Goal: Task Accomplishment & Management: Manage account settings

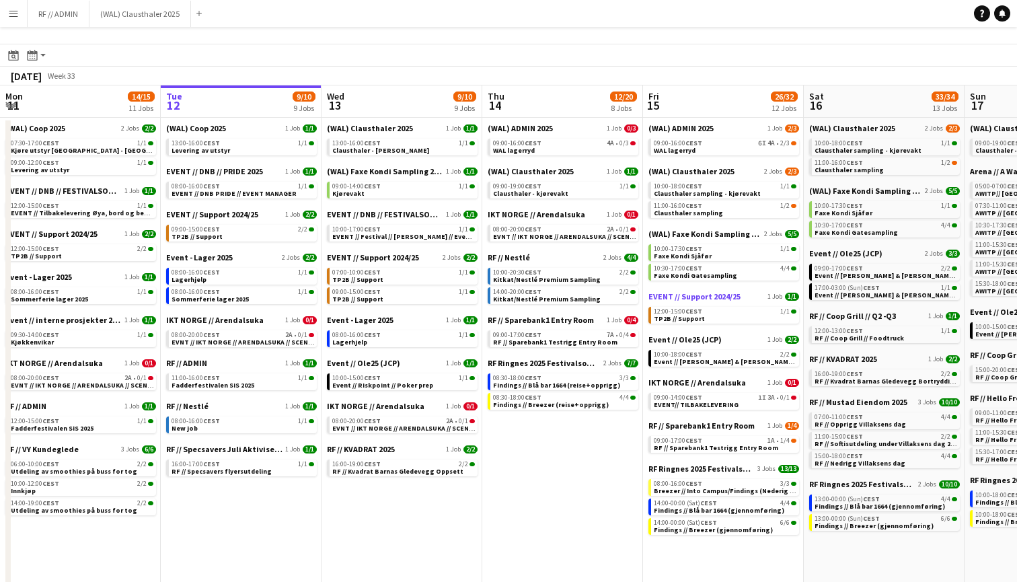
scroll to position [31, 0]
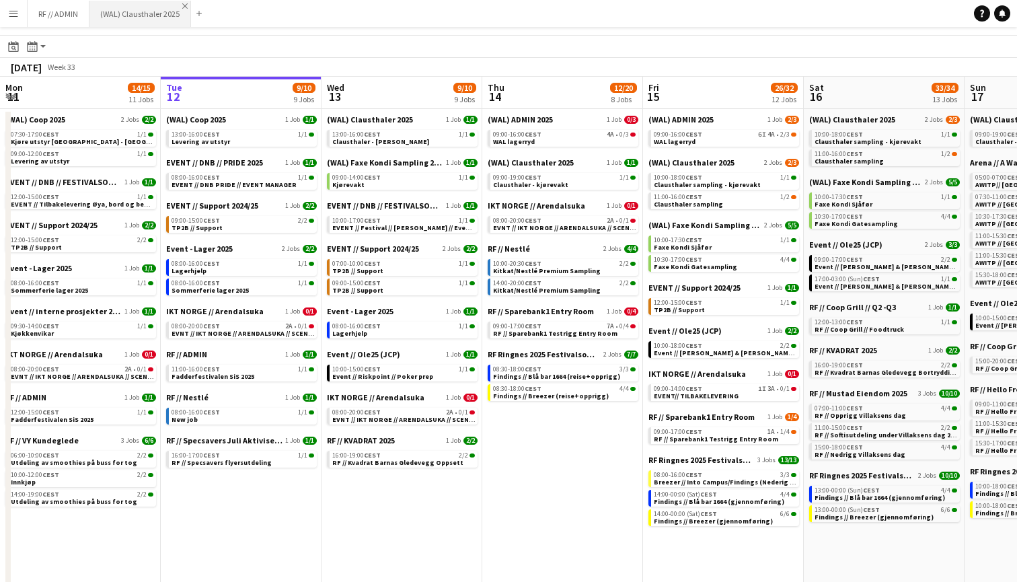
click at [184, 6] on app-icon "Close" at bounding box center [184, 5] width 5 height 5
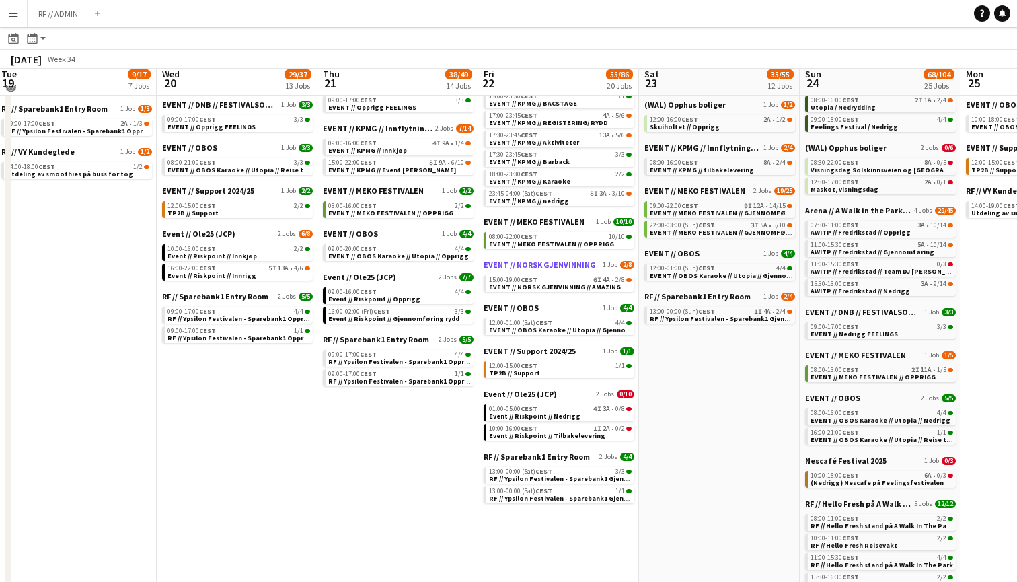
scroll to position [261, 0]
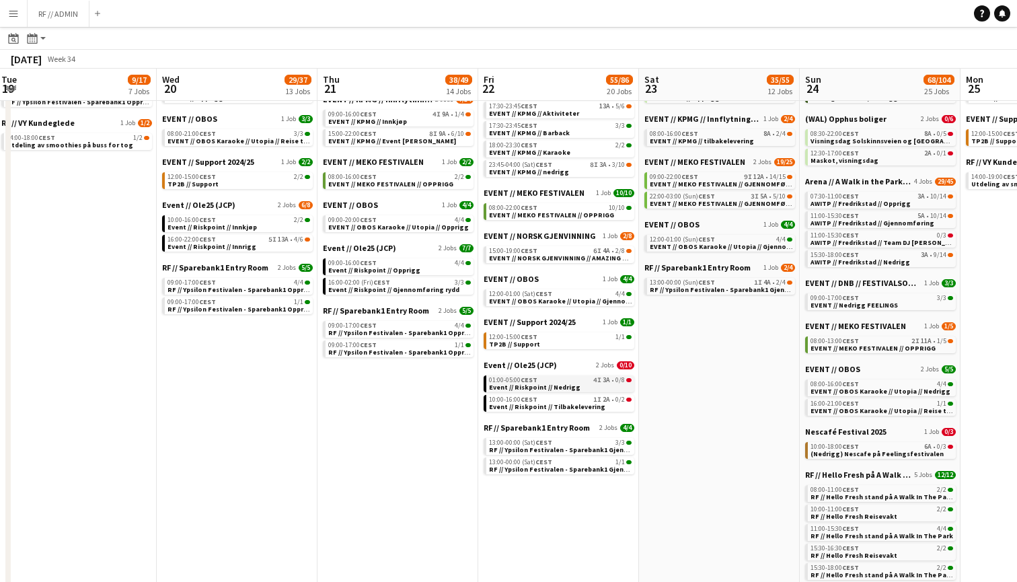
click at [582, 382] on div "01:00-05:00 CEST 4I 3A • 0/8" at bounding box center [560, 380] width 143 height 7
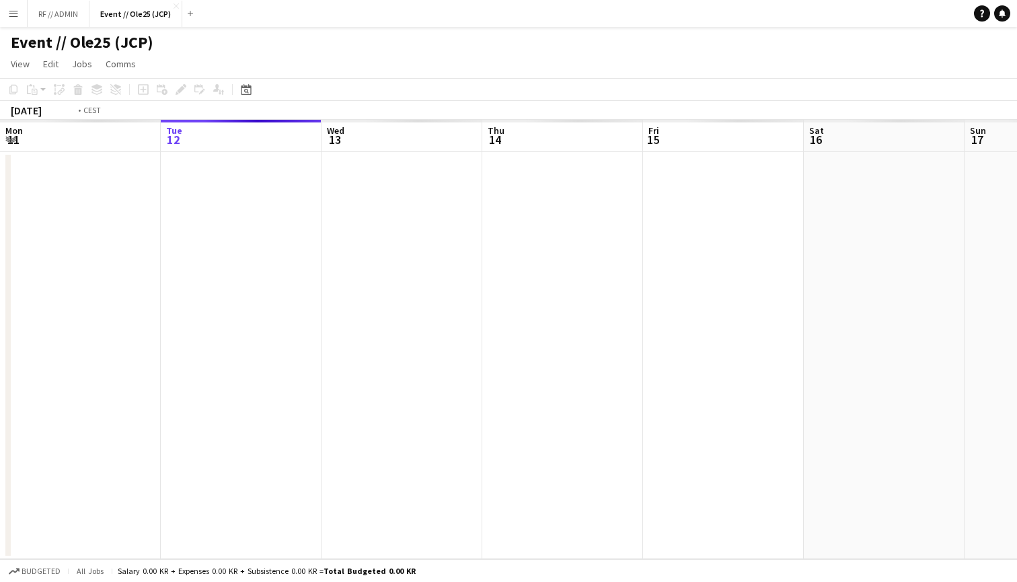
scroll to position [0, 462]
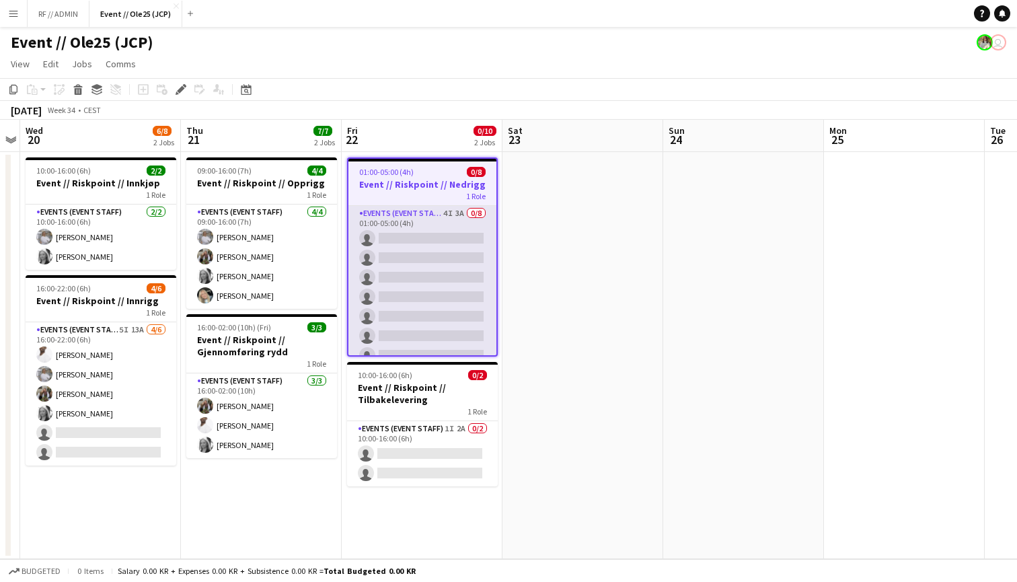
click at [476, 211] on app-card-role "Events (Event Staff) 4I 3A 0/8 01:00-05:00 (4h) single-neutral-actions single-n…" at bounding box center [423, 297] width 148 height 182
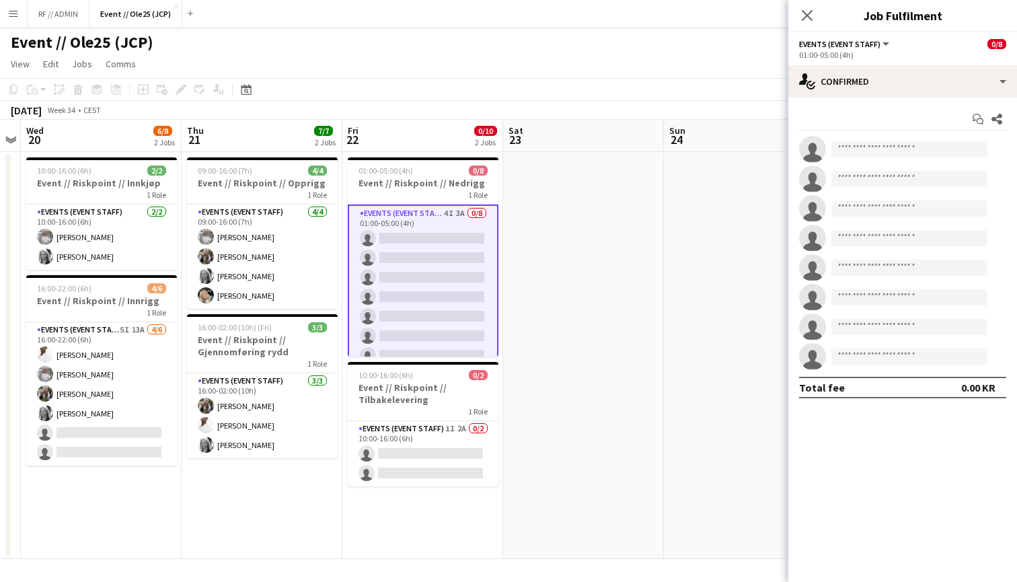
scroll to position [0, 0]
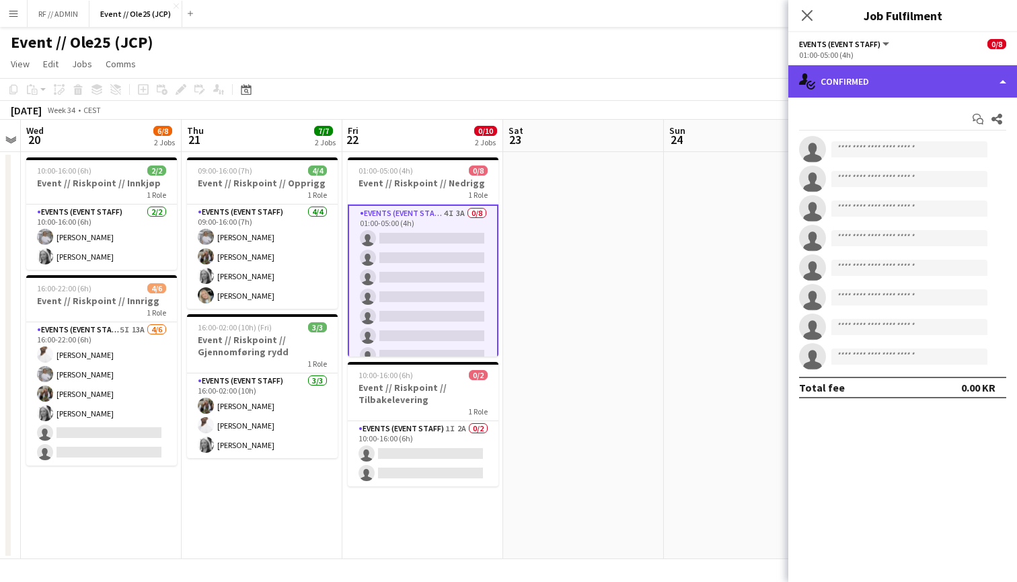
click at [968, 88] on div "single-neutral-actions-check-2 Confirmed" at bounding box center [903, 81] width 229 height 32
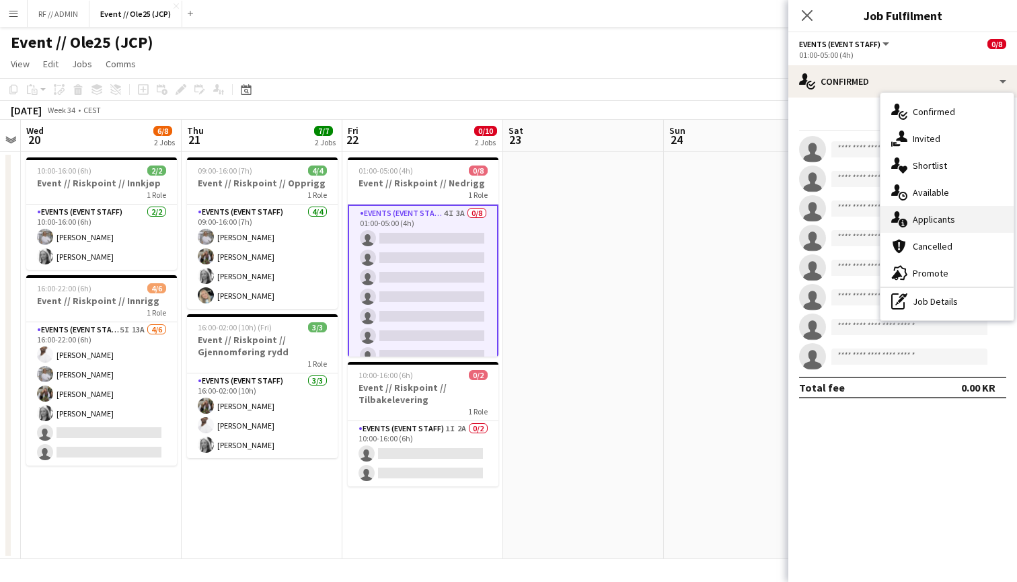
click at [956, 232] on div "single-neutral-actions-information Applicants" at bounding box center [947, 219] width 133 height 27
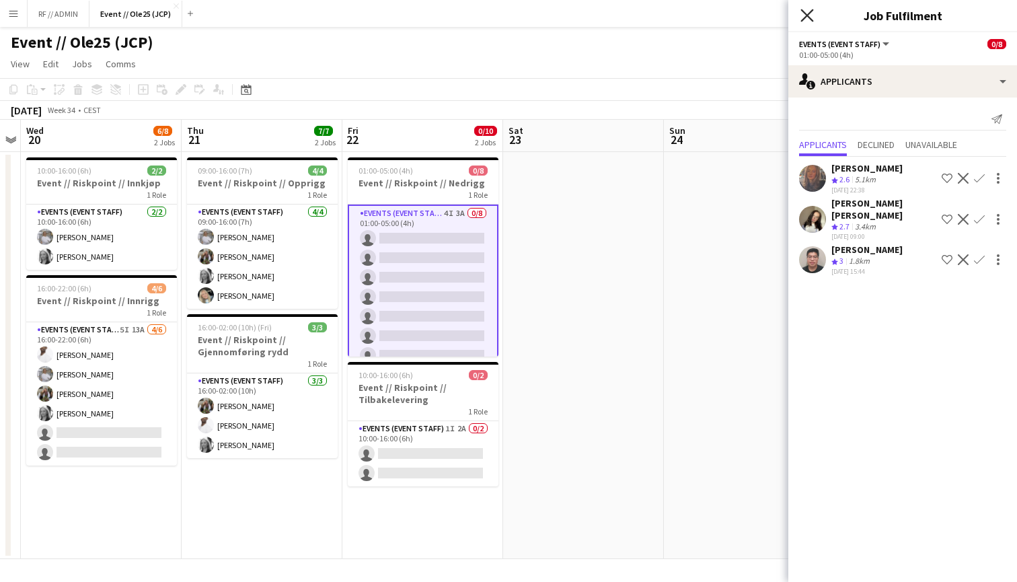
click at [808, 18] on icon "Close pop-in" at bounding box center [807, 15] width 13 height 13
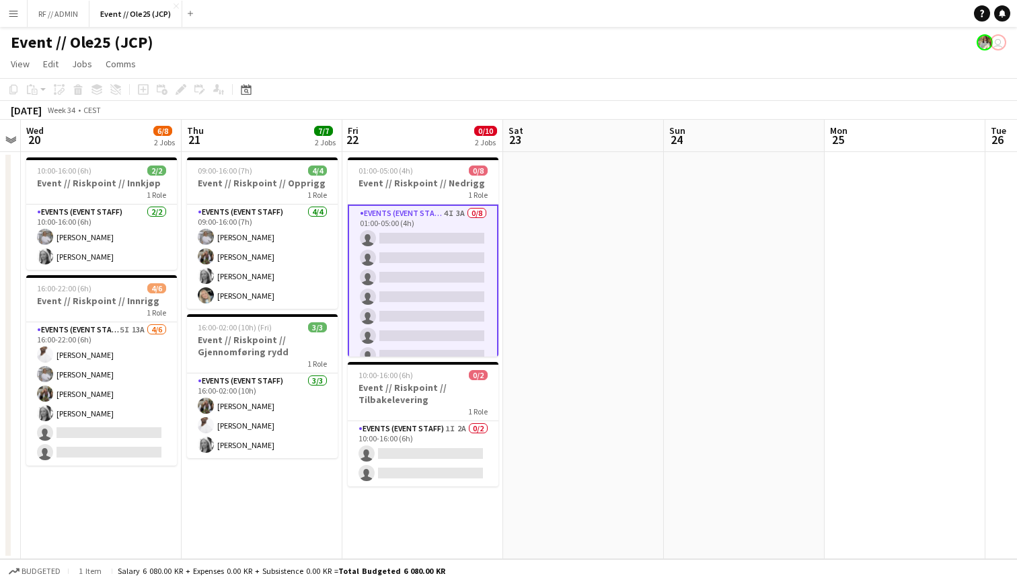
click at [602, 234] on app-date-cell at bounding box center [583, 355] width 161 height 407
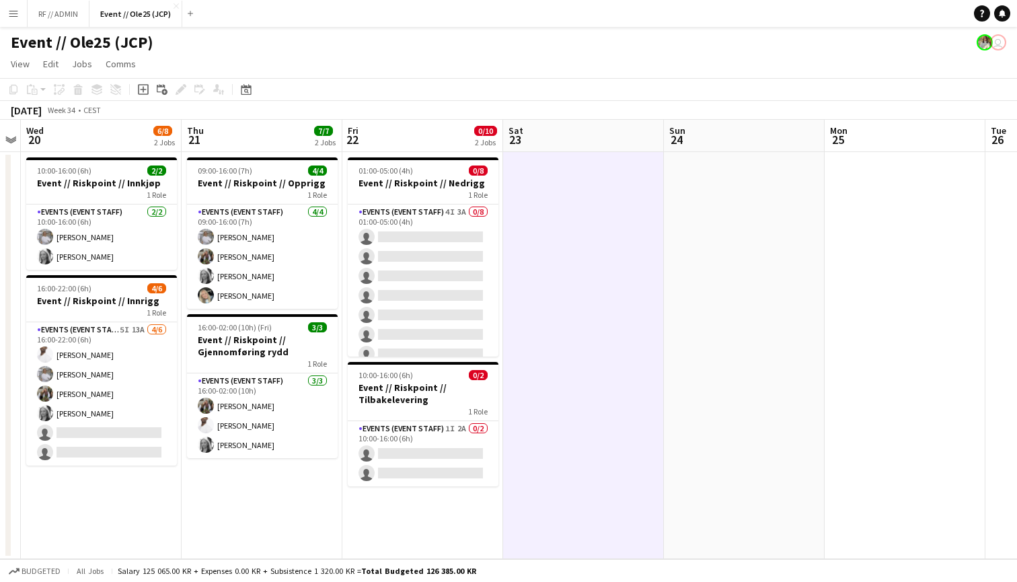
click at [548, 112] on div "[DATE] Week 34 • CEST" at bounding box center [508, 110] width 1017 height 19
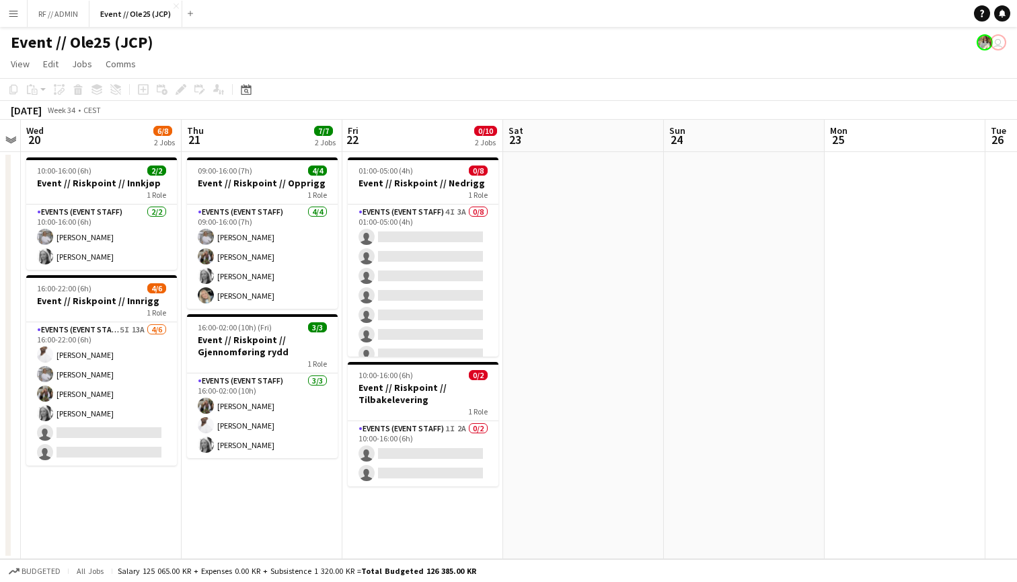
click at [595, 196] on app-date-cell at bounding box center [583, 355] width 161 height 407
click at [14, 12] on app-icon "Menu" at bounding box center [13, 13] width 11 height 11
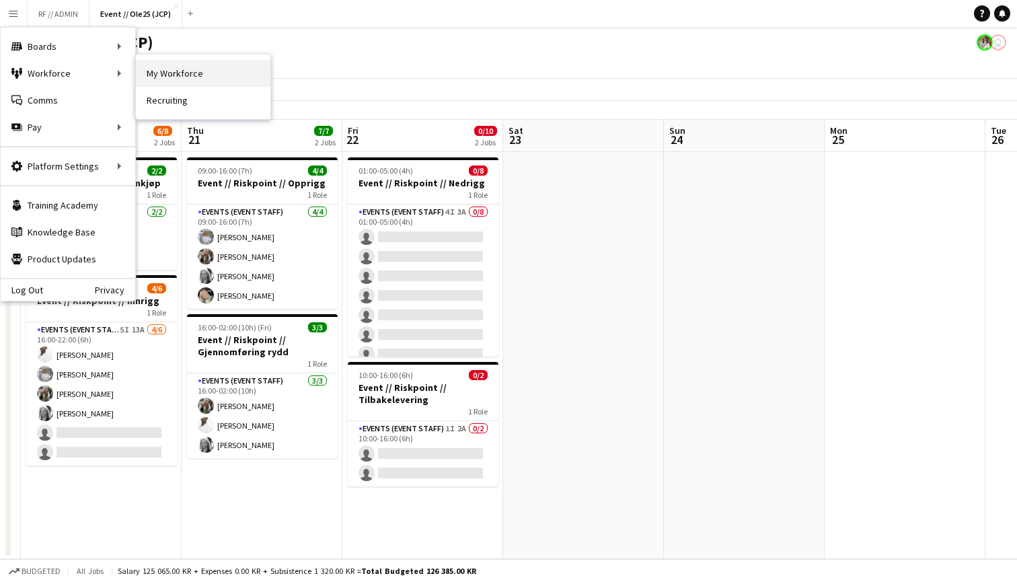
click at [195, 65] on link "My Workforce" at bounding box center [203, 73] width 135 height 27
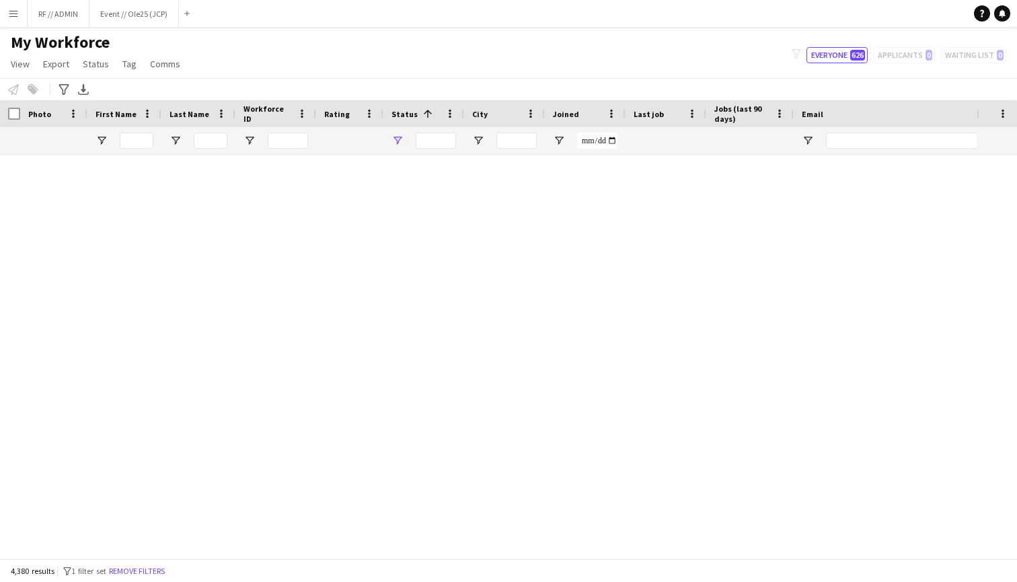
type input "**********"
